Goal: Information Seeking & Learning: Learn about a topic

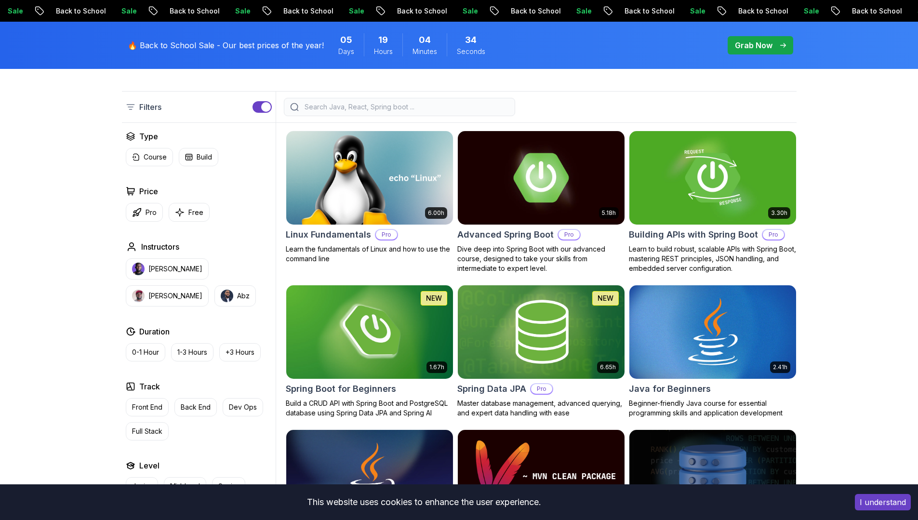
click at [380, 106] on input "search" at bounding box center [406, 107] width 206 height 10
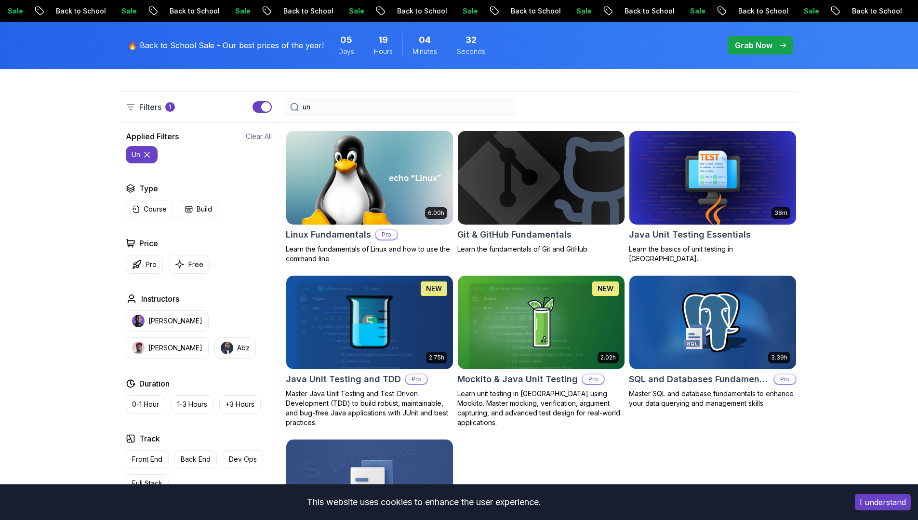
type input "u"
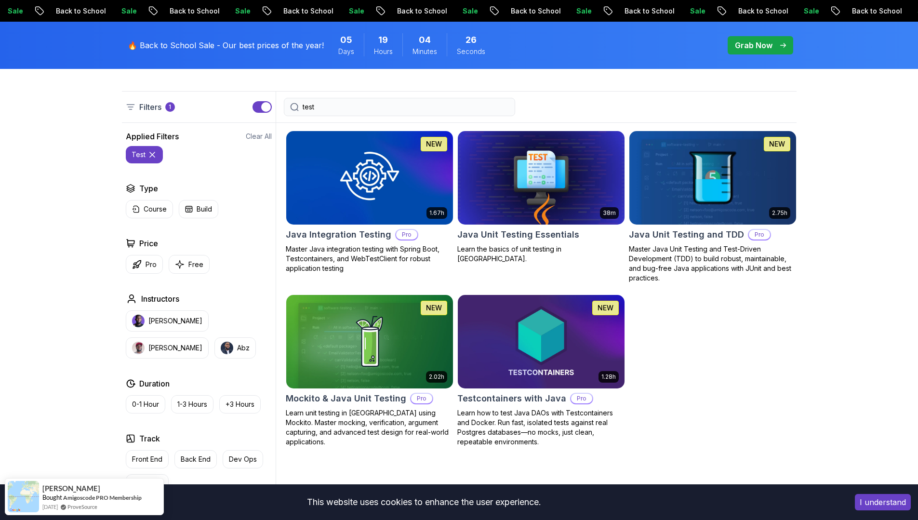
type input "test"
